Goal: Contribute content

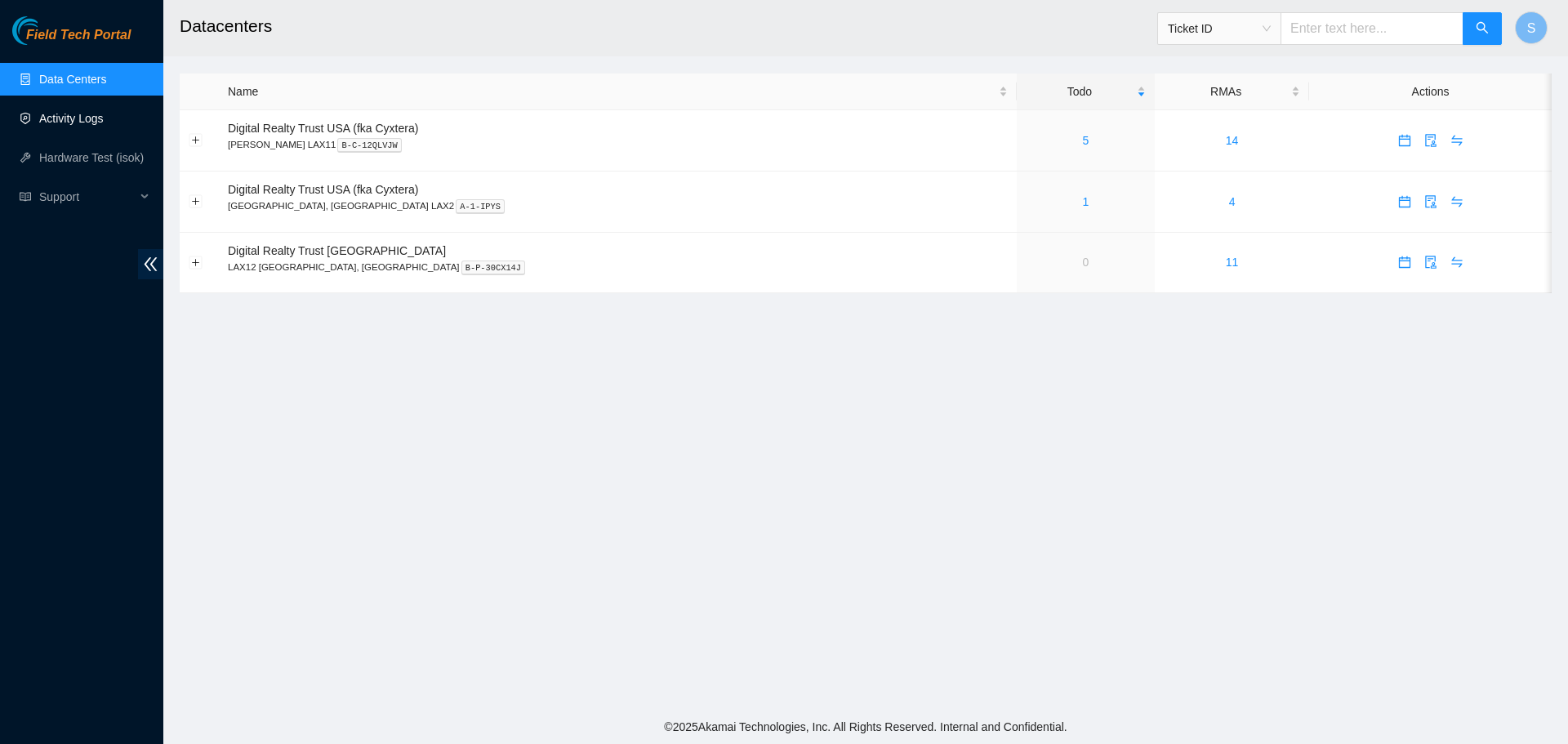
click at [85, 122] on link "Activity Logs" at bounding box center [71, 118] width 65 height 13
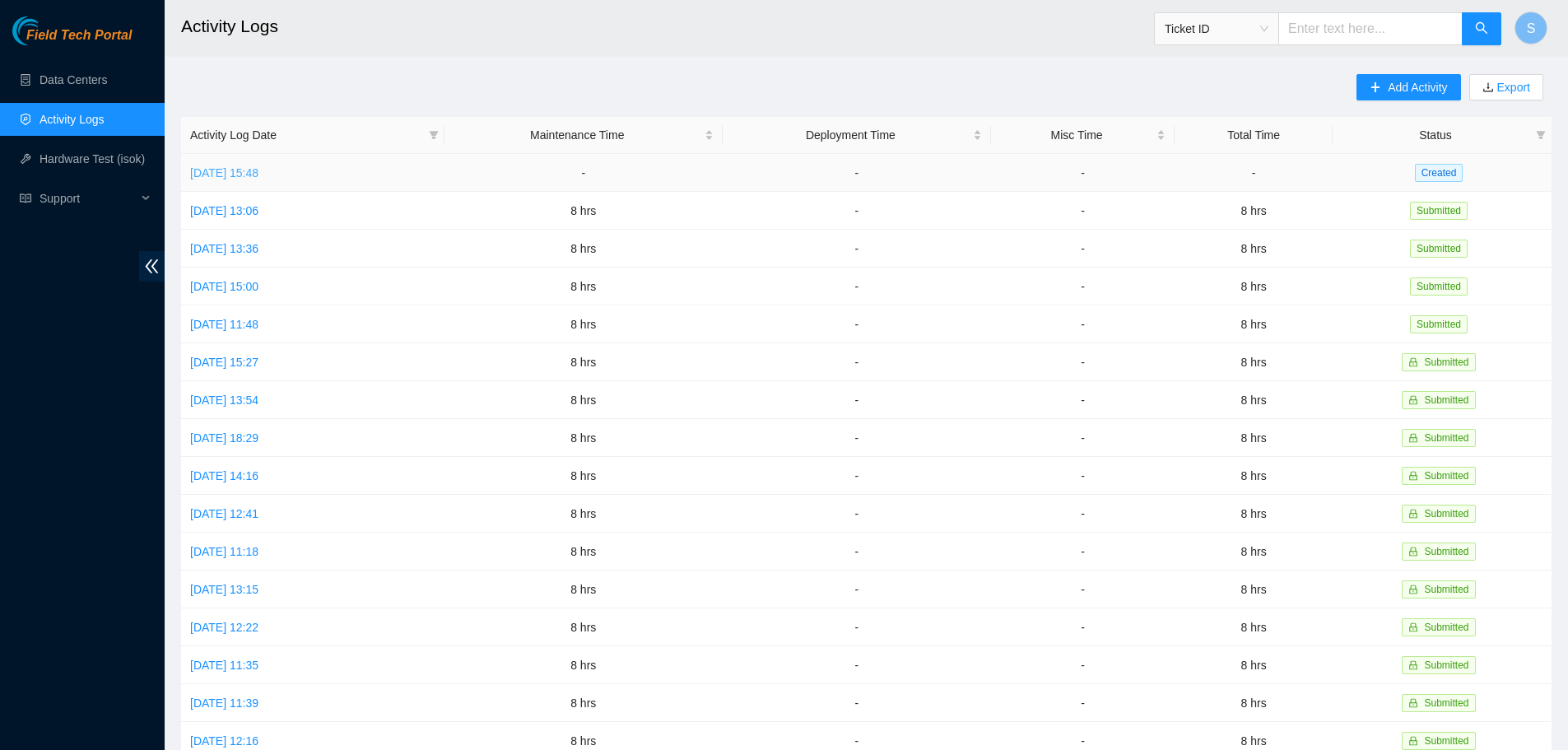
click at [234, 174] on link "[DATE] 15:48" at bounding box center [224, 173] width 69 height 13
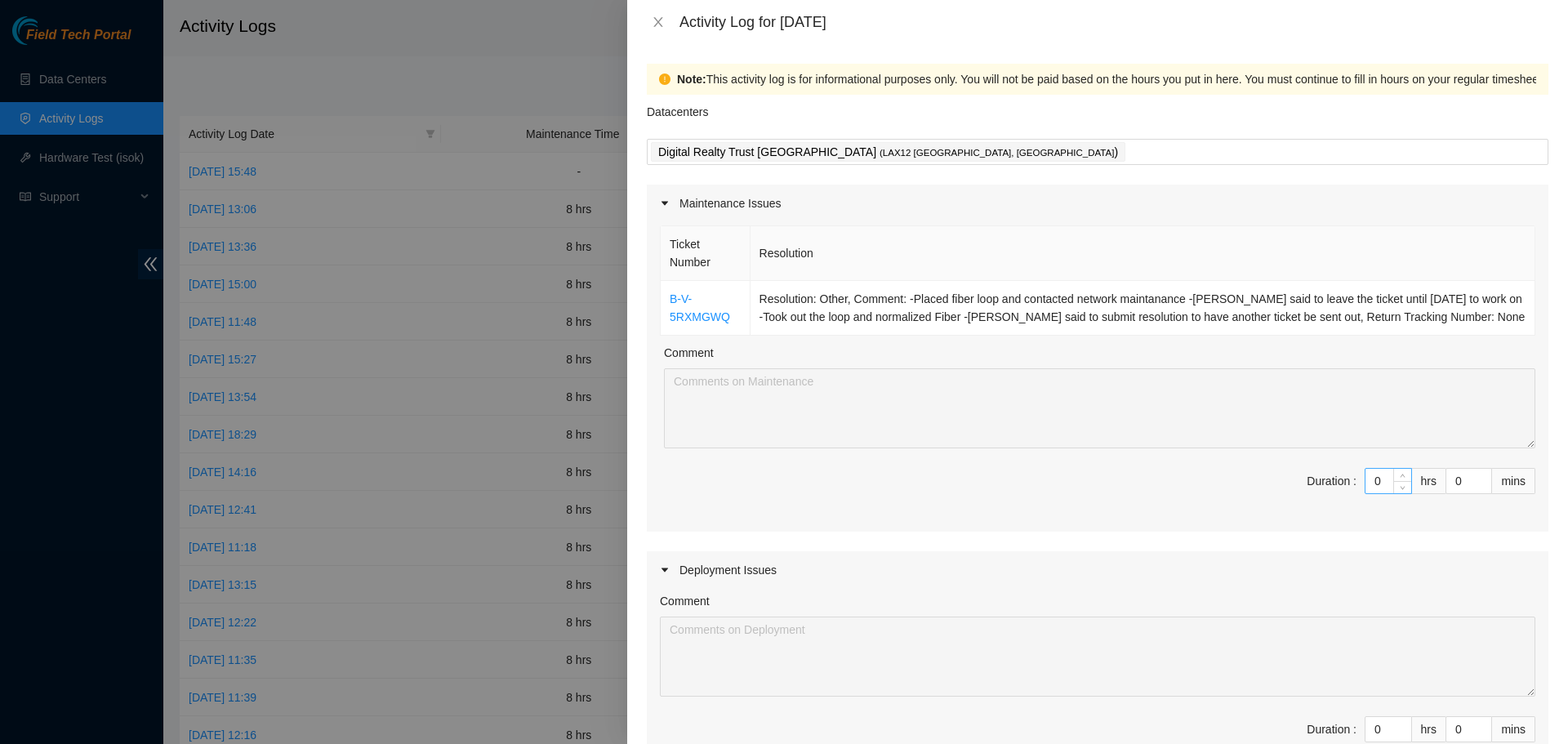
click at [1367, 487] on input "0" at bounding box center [1388, 480] width 46 height 24
type input "8"
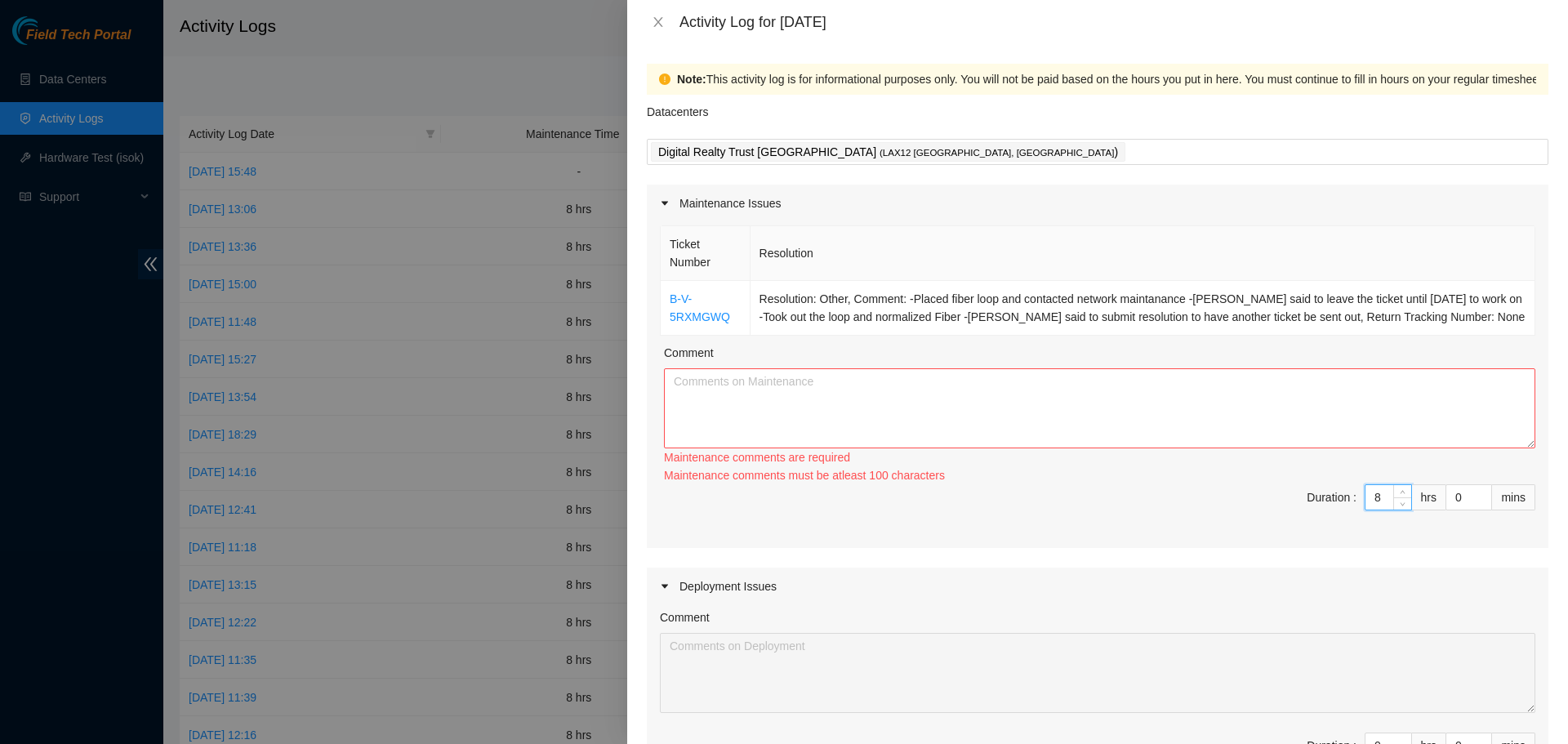
type input "8"
click at [1279, 412] on textarea "Comment" at bounding box center [1100, 408] width 871 height 80
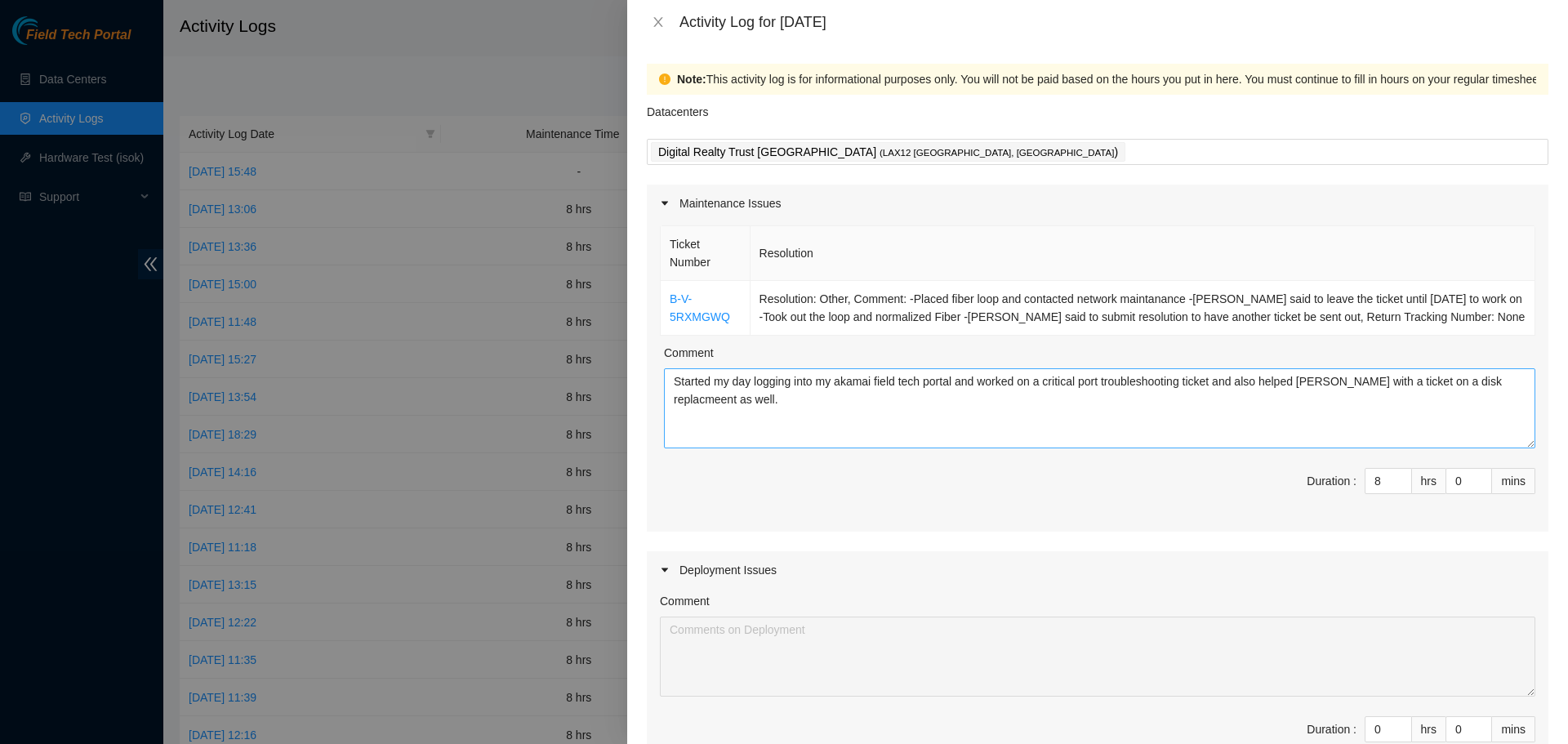
drag, startPoint x: 1461, startPoint y: 377, endPoint x: 1508, endPoint y: 433, distance: 73.1
click at [1534, 472] on div "Note: This activity log is for informational purposes only. You will not be pai…" at bounding box center [1097, 394] width 941 height 700
click at [1472, 383] on textarea "Started my day logging into my akamai field tech portal and worked on a critica…" at bounding box center [1100, 408] width 871 height 80
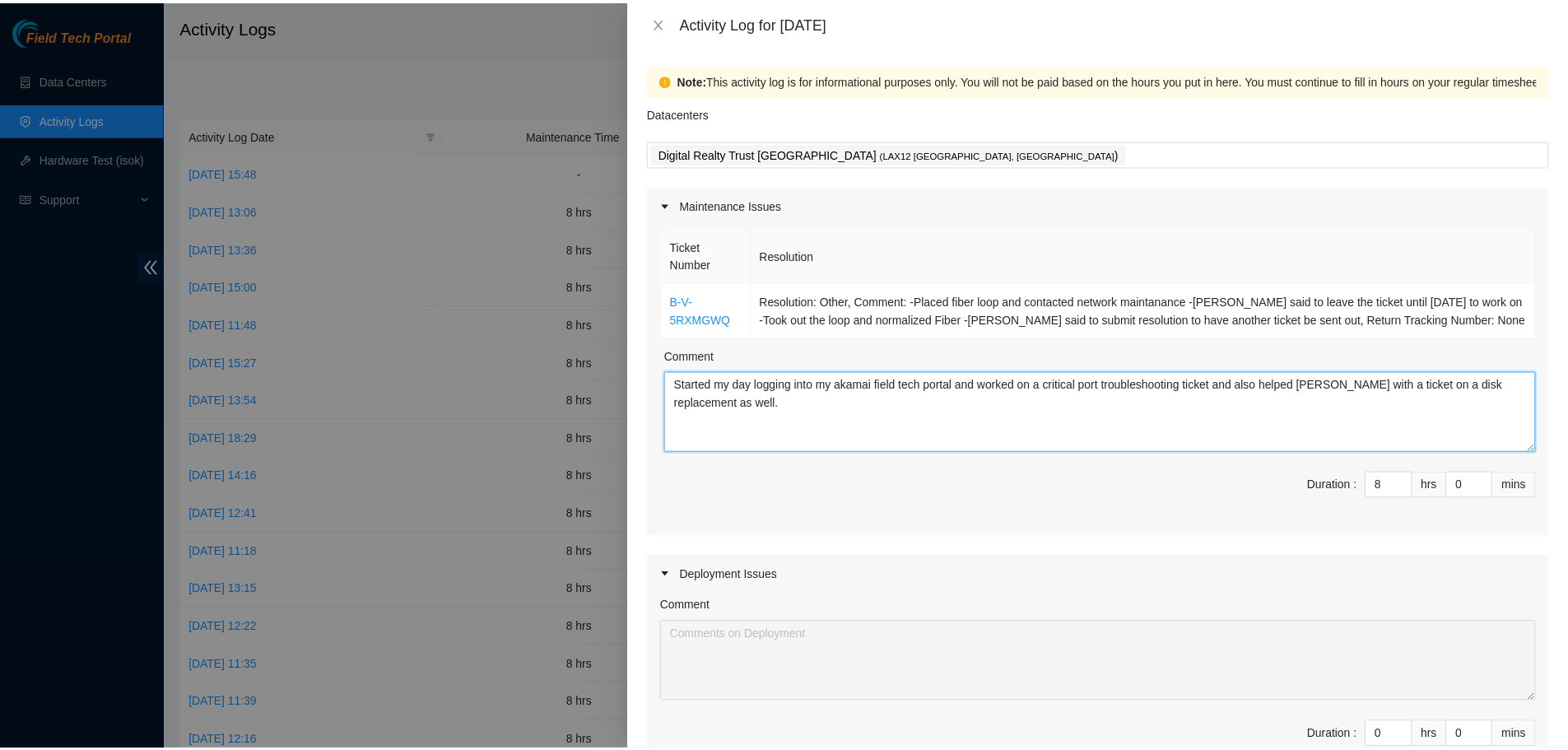
scroll to position [467, 0]
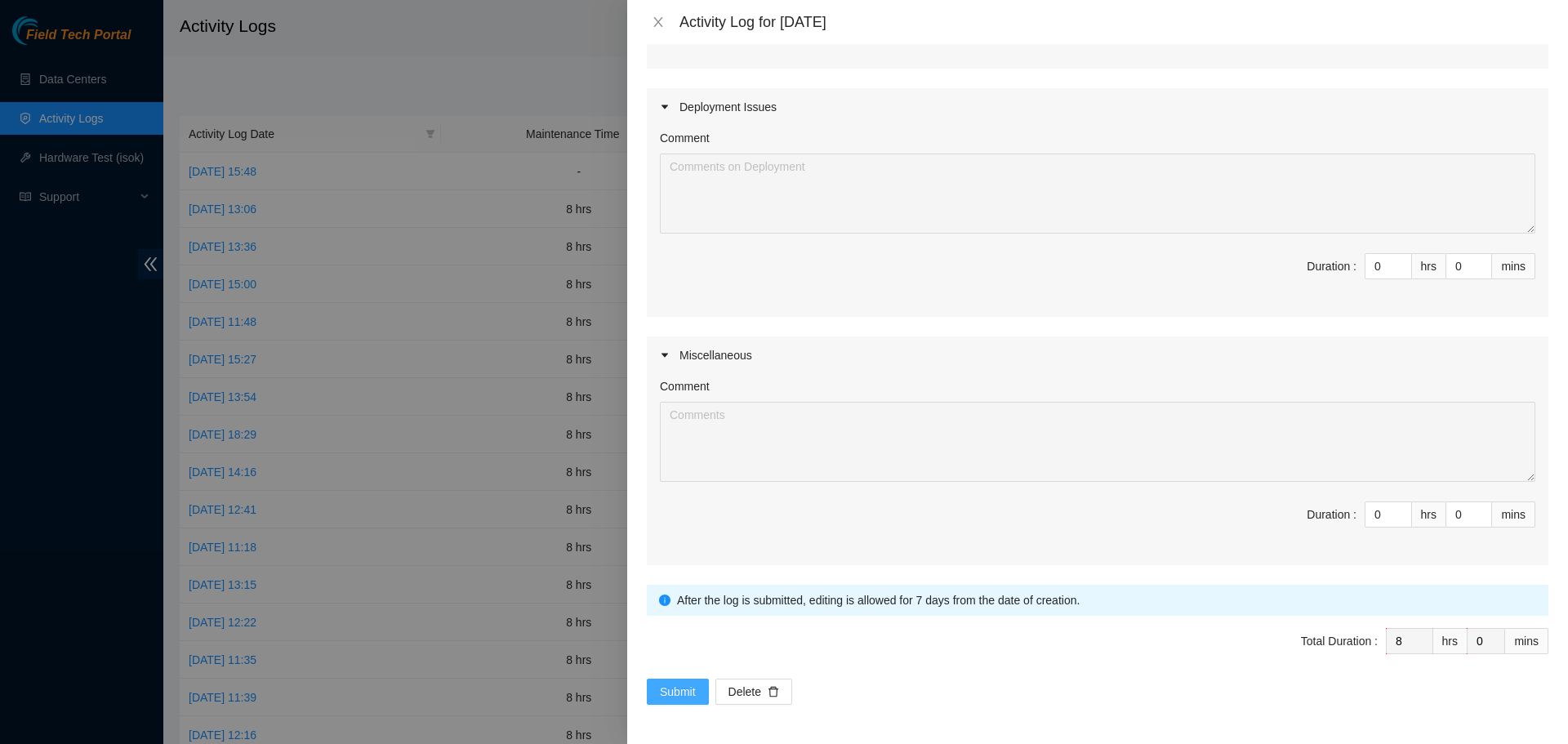
type textarea "Started my day logging into my akamai field tech portal and worked on a critica…"
click at [685, 691] on span "Submit" at bounding box center [678, 691] width 36 height 18
